Goal: Find specific page/section: Find specific page/section

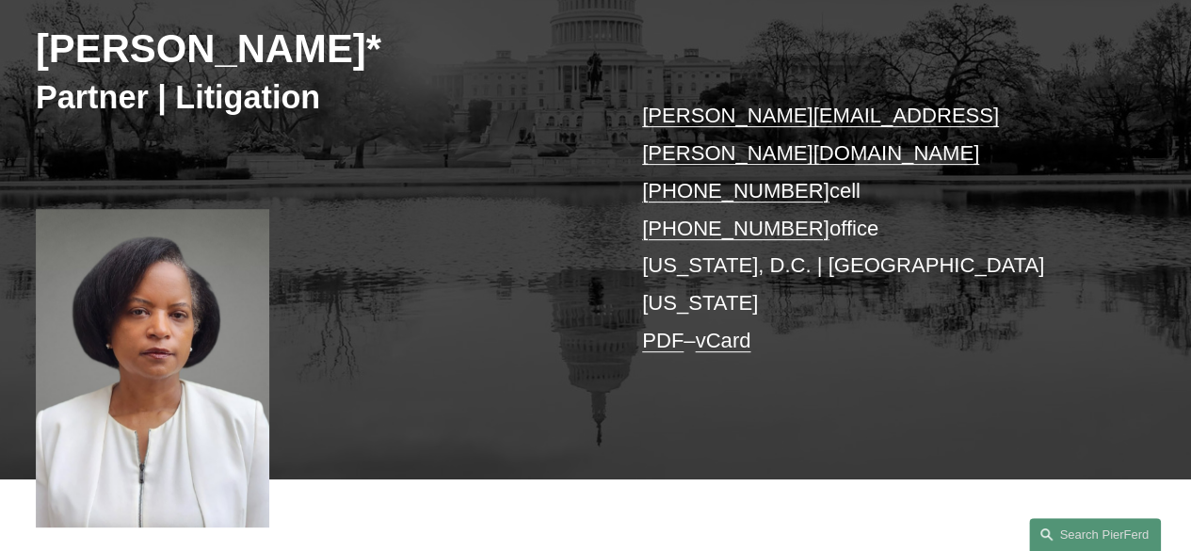
scroll to position [223, 0]
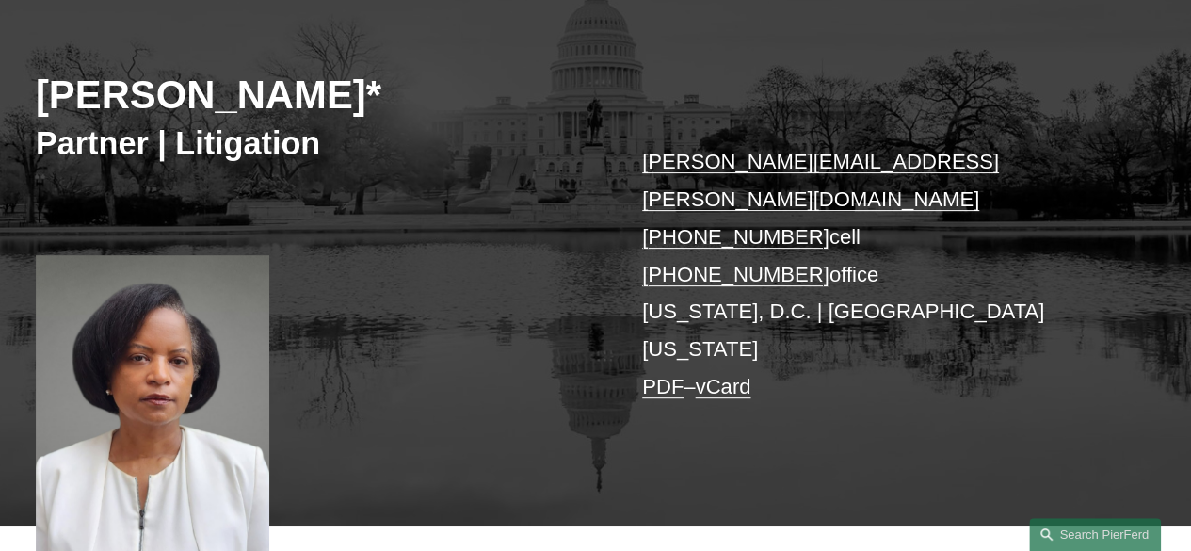
drag, startPoint x: 1200, startPoint y: 75, endPoint x: 1204, endPoint y: 101, distance: 25.7
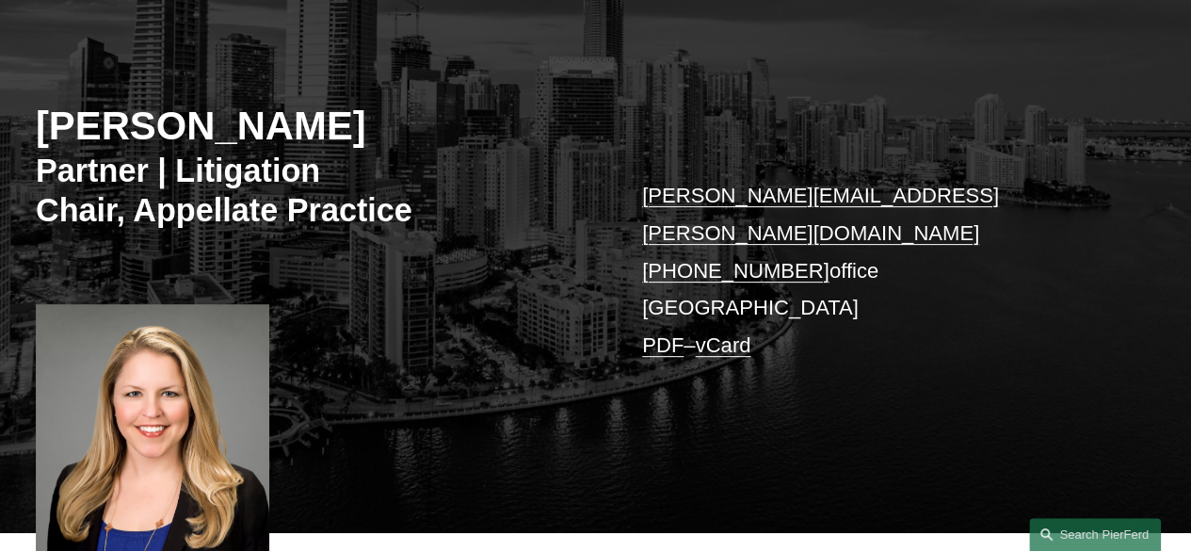
scroll to position [190, 0]
